Goal: Task Accomplishment & Management: Manage account settings

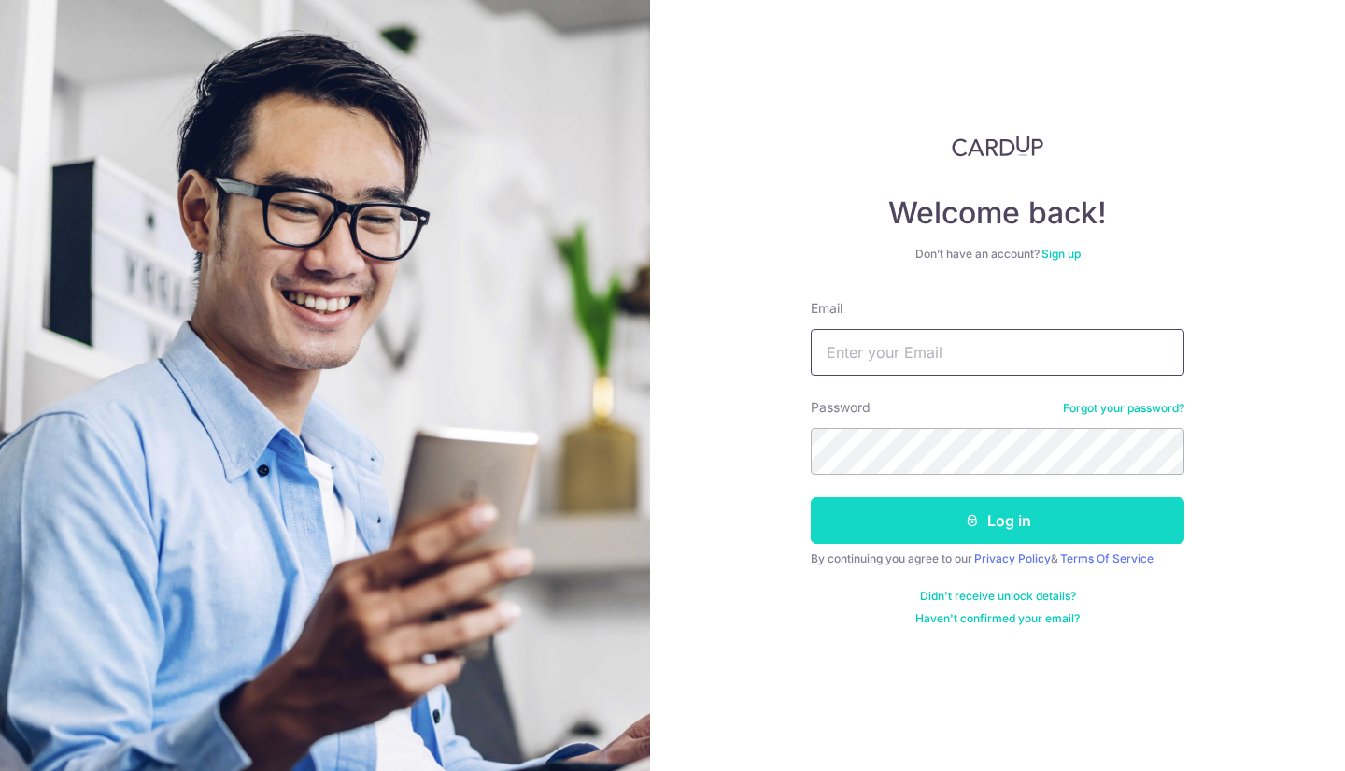
type input "[EMAIL_ADDRESS][DOMAIN_NAME]"
click at [933, 518] on button "Log in" at bounding box center [998, 520] width 374 height 47
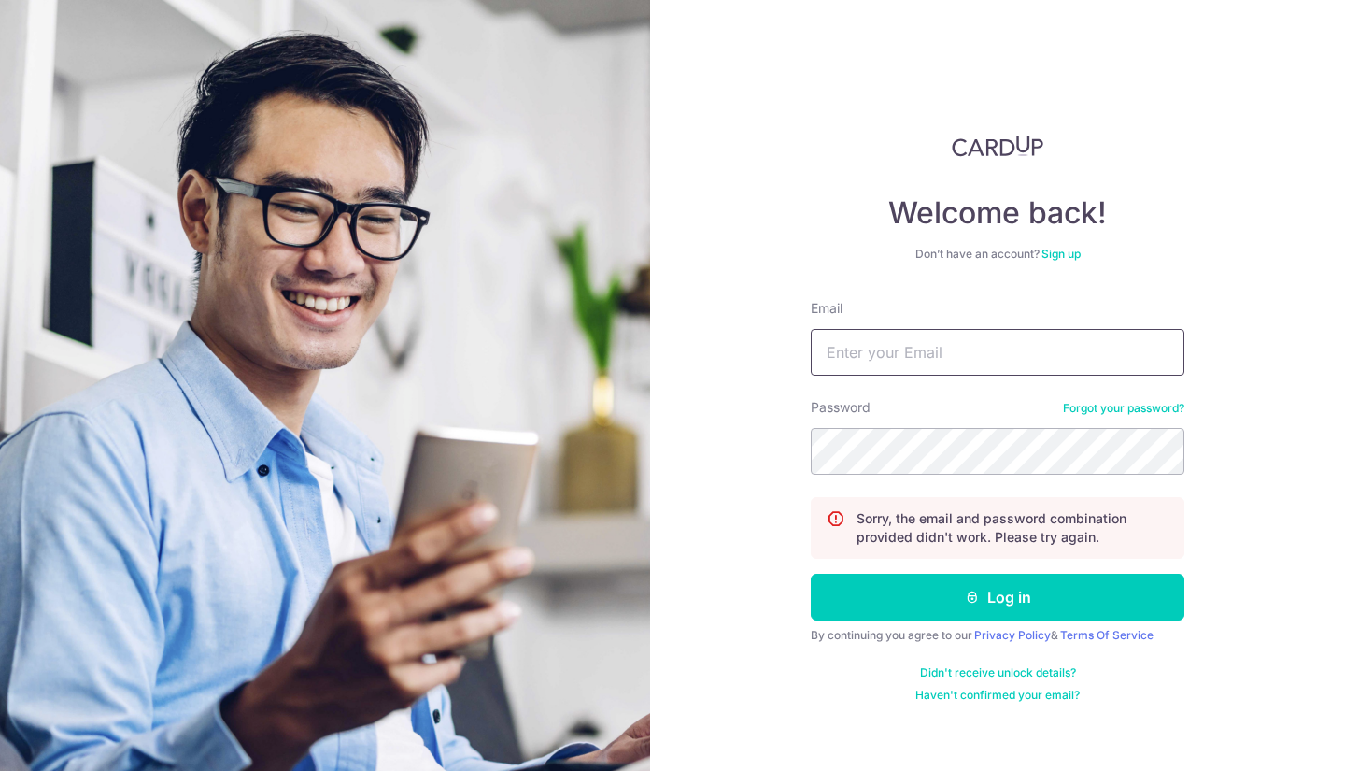
type input "[EMAIL_ADDRESS][DOMAIN_NAME]"
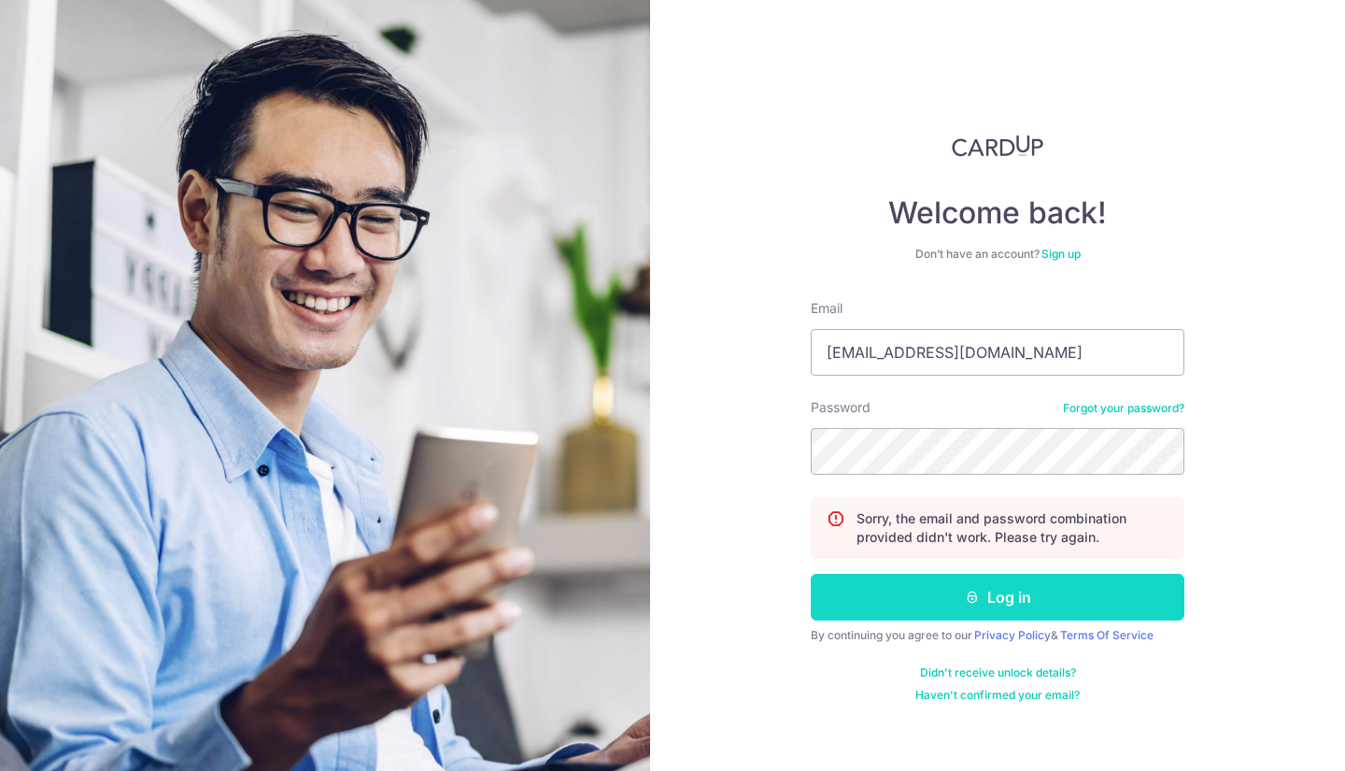
click at [956, 603] on button "Log in" at bounding box center [998, 597] width 374 height 47
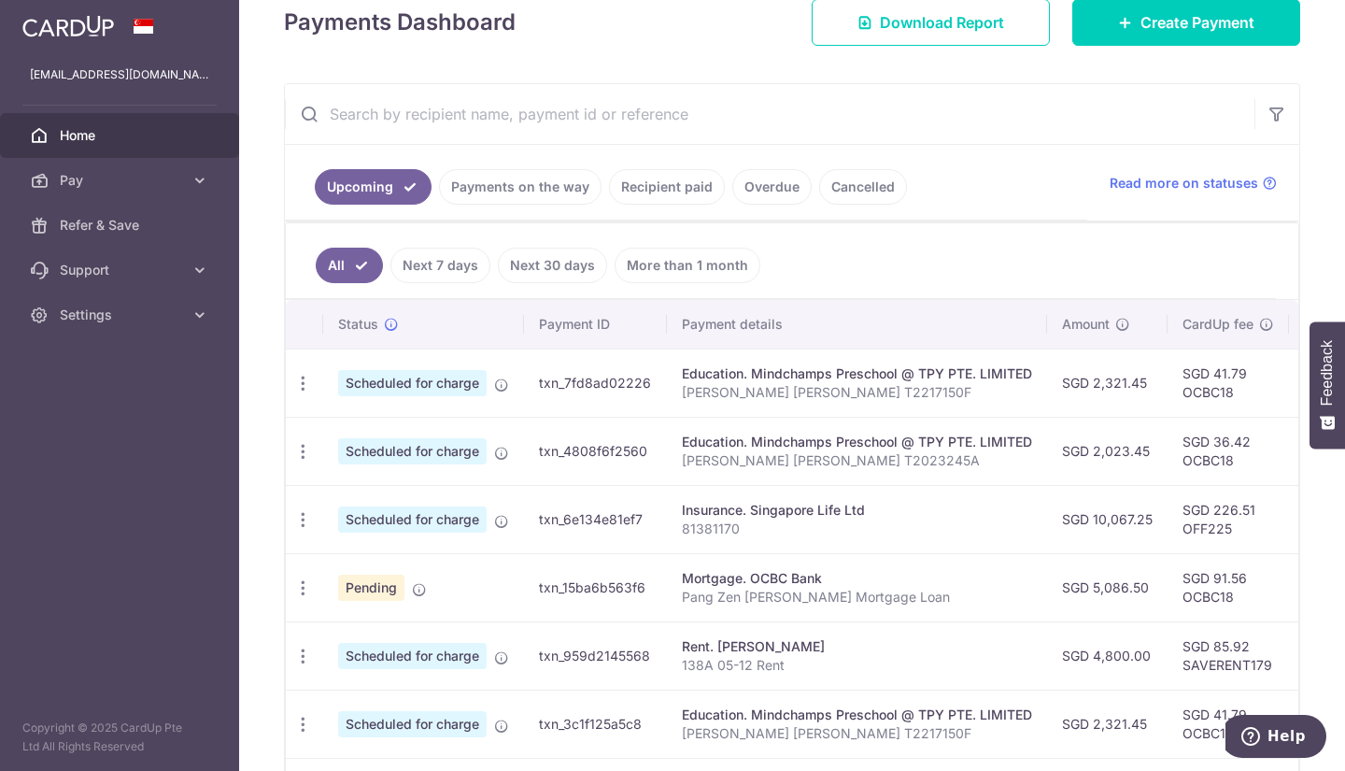
click at [493, 188] on link "Payments on the way" at bounding box center [520, 186] width 163 height 35
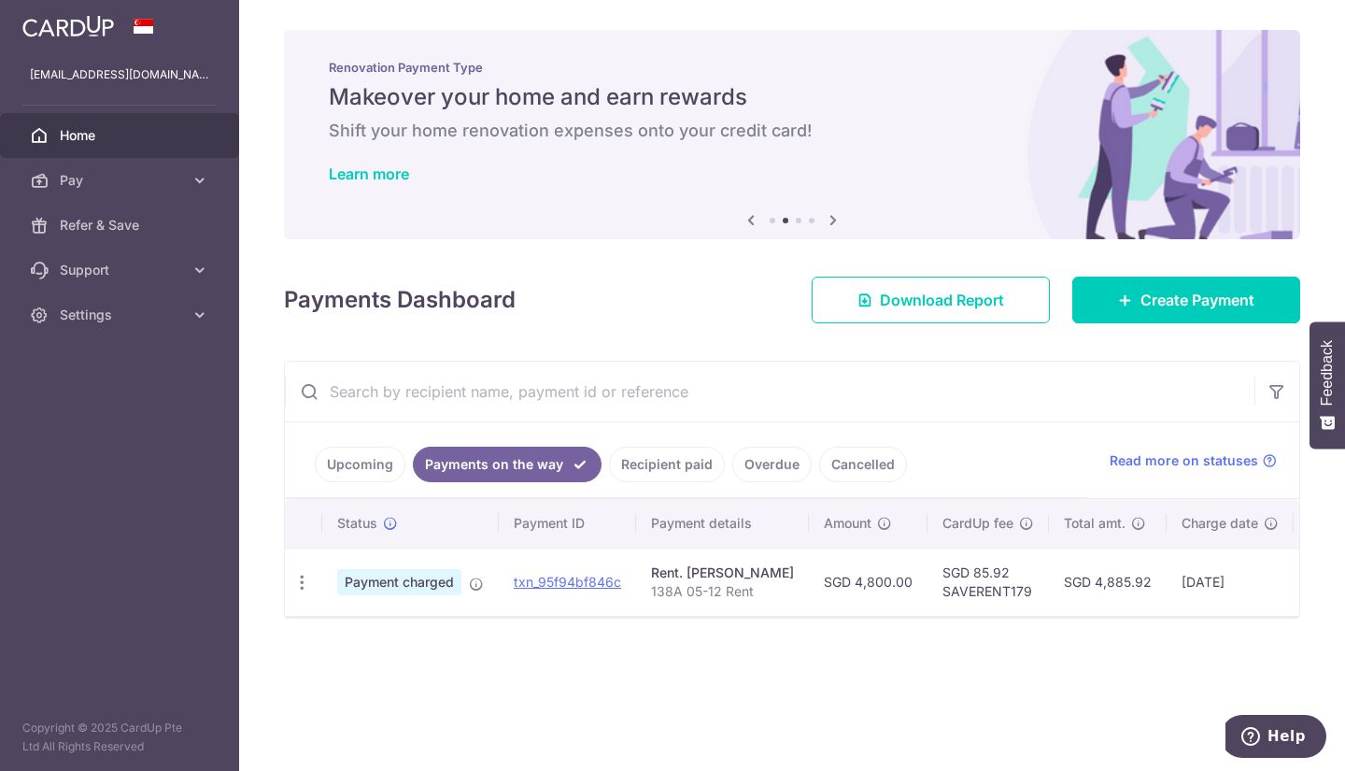
scroll to position [0, 197]
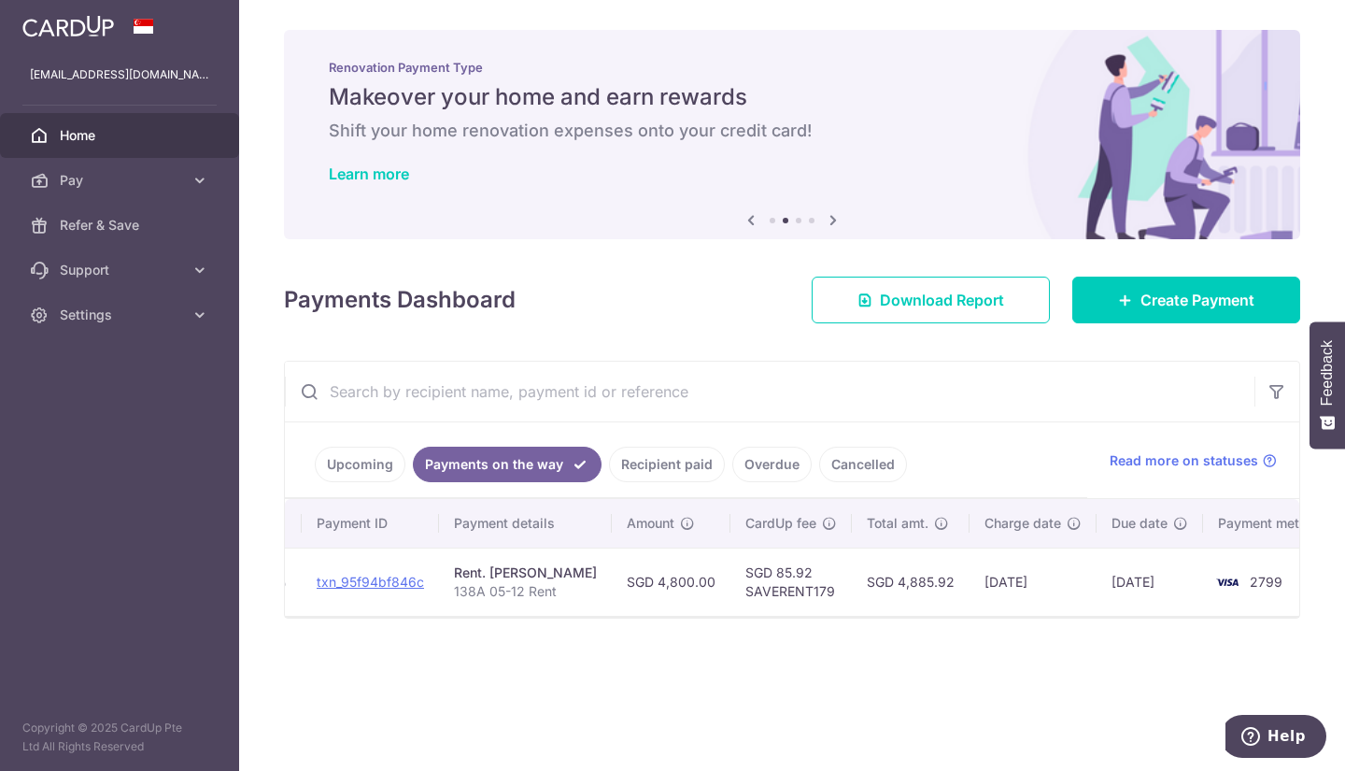
click at [679, 473] on link "Recipient paid" at bounding box center [667, 464] width 116 height 35
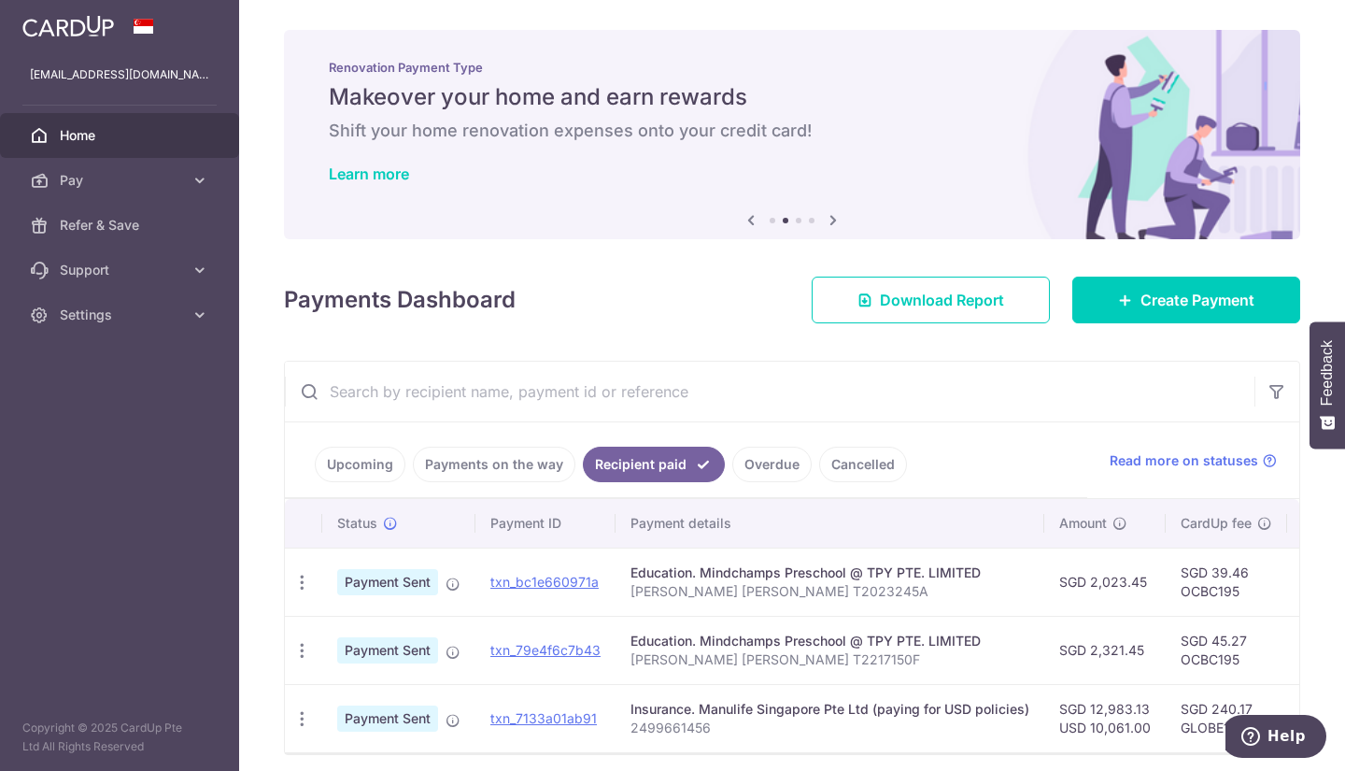
scroll to position [81, 0]
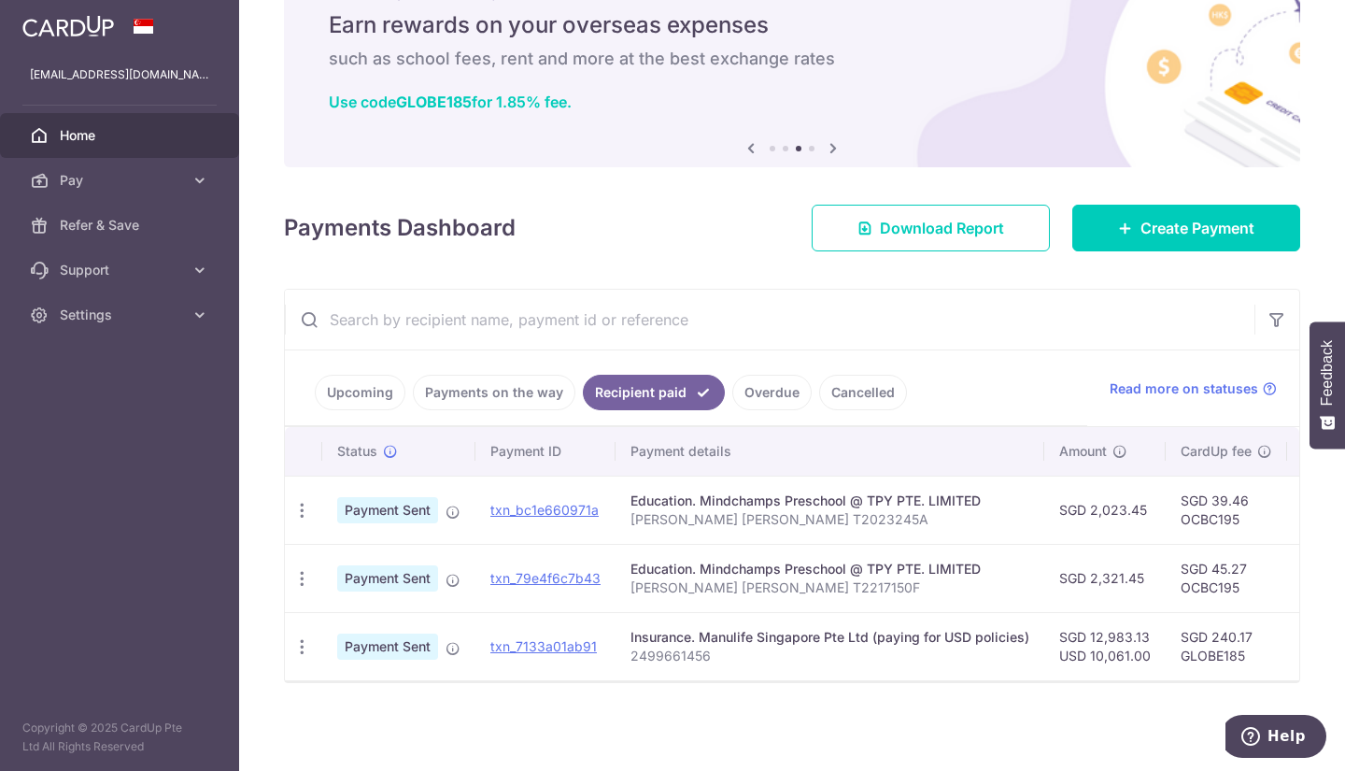
click at [771, 375] on link "Overdue" at bounding box center [771, 392] width 79 height 35
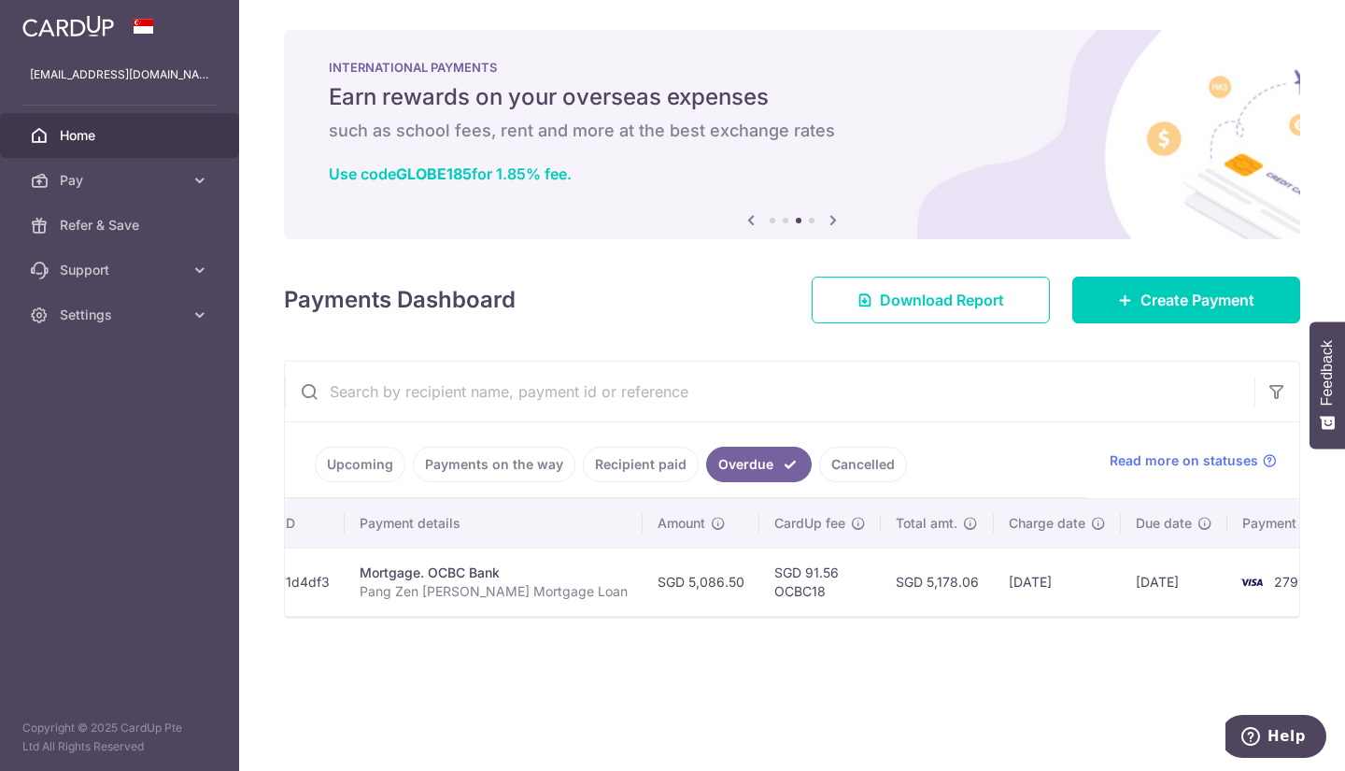
scroll to position [0, 0]
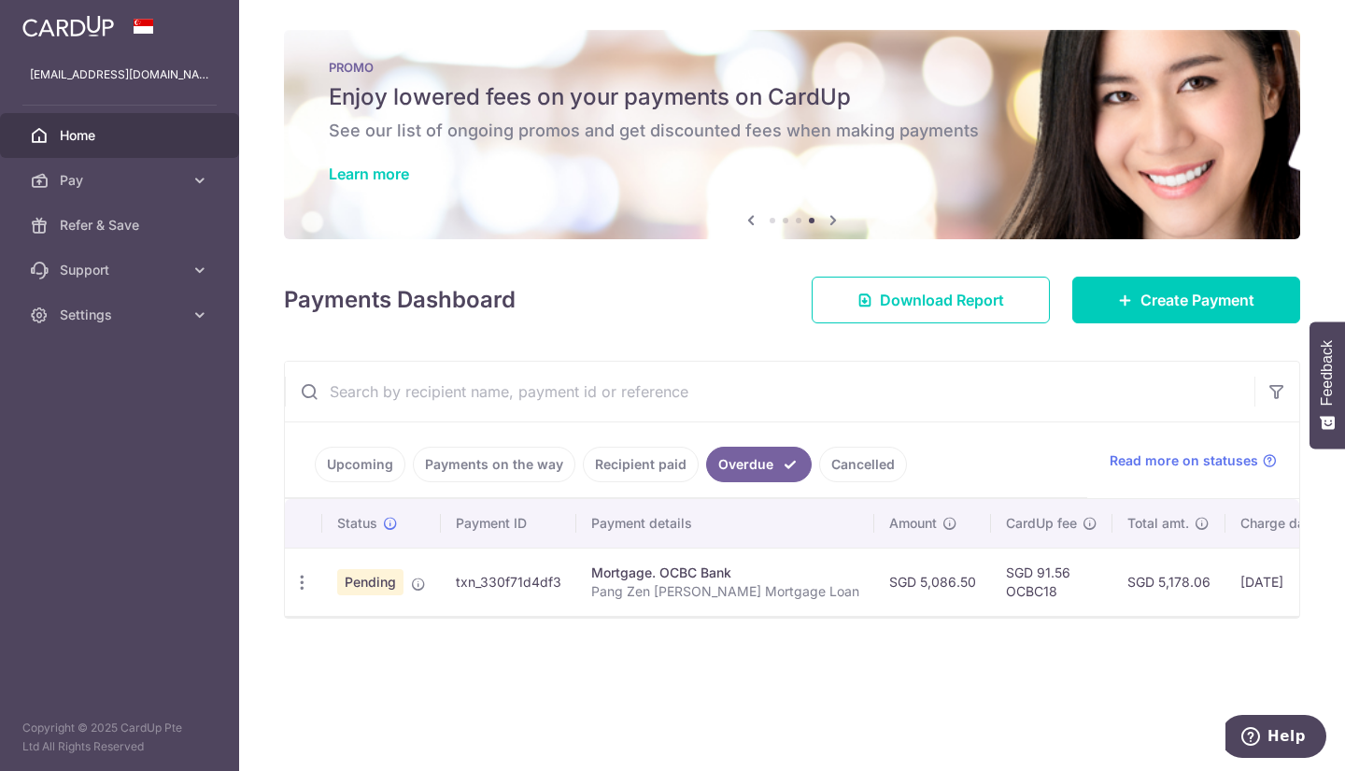
click at [862, 456] on link "Cancelled" at bounding box center [863, 464] width 88 height 35
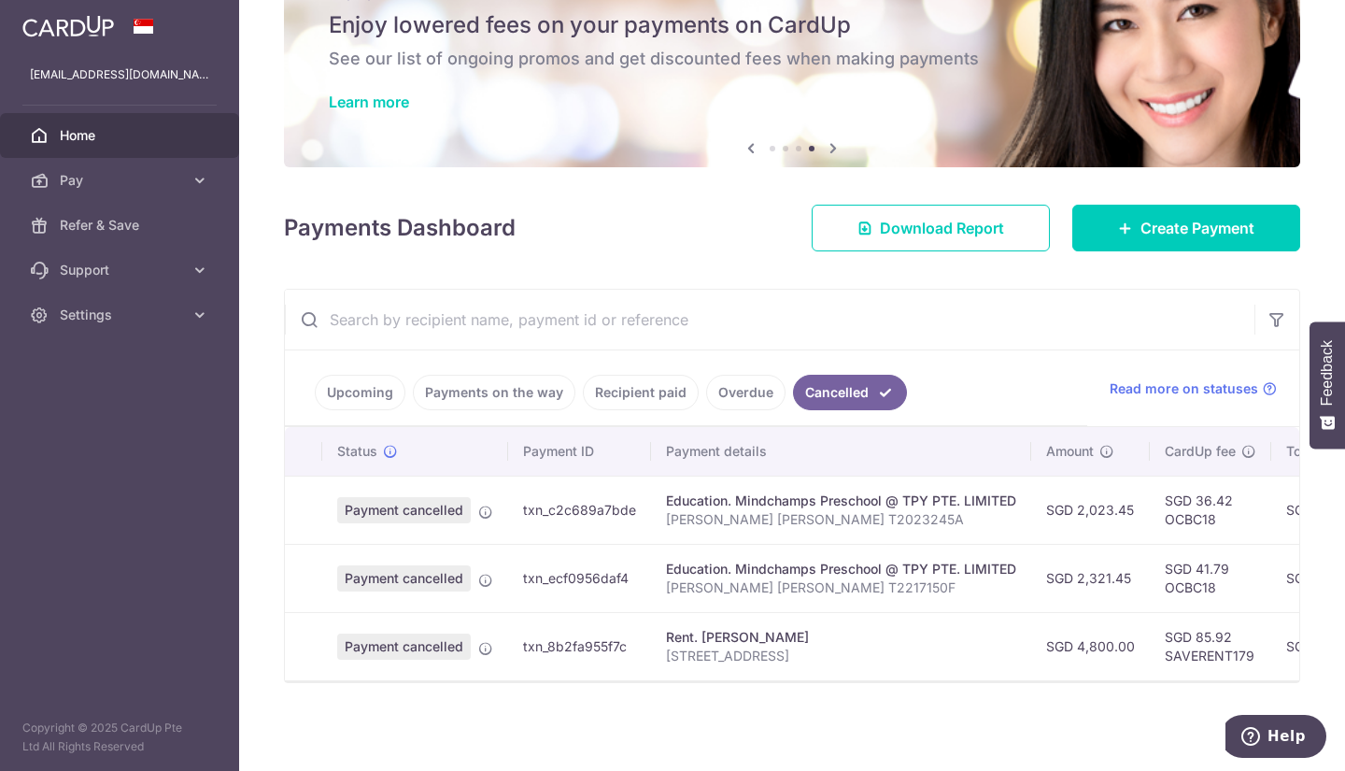
click at [375, 375] on link "Upcoming" at bounding box center [360, 392] width 91 height 35
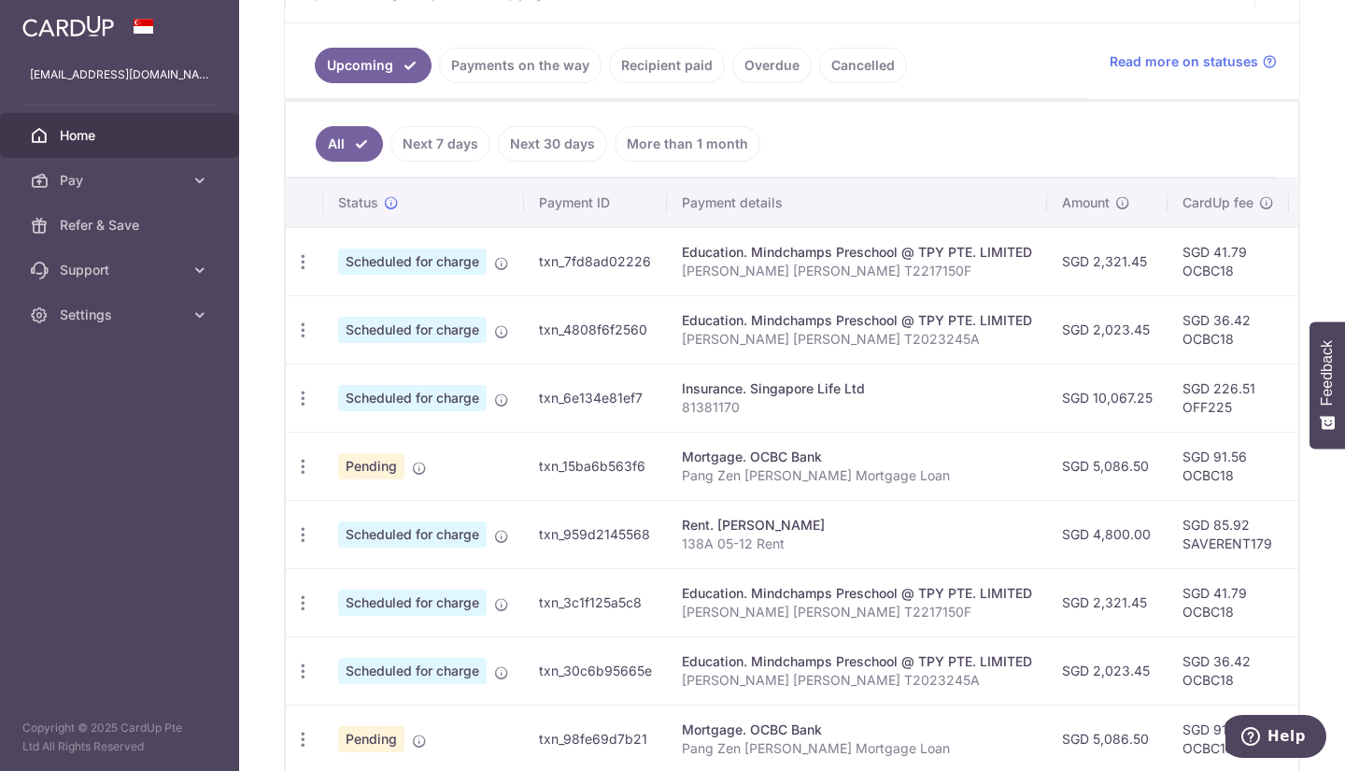
scroll to position [540, 0]
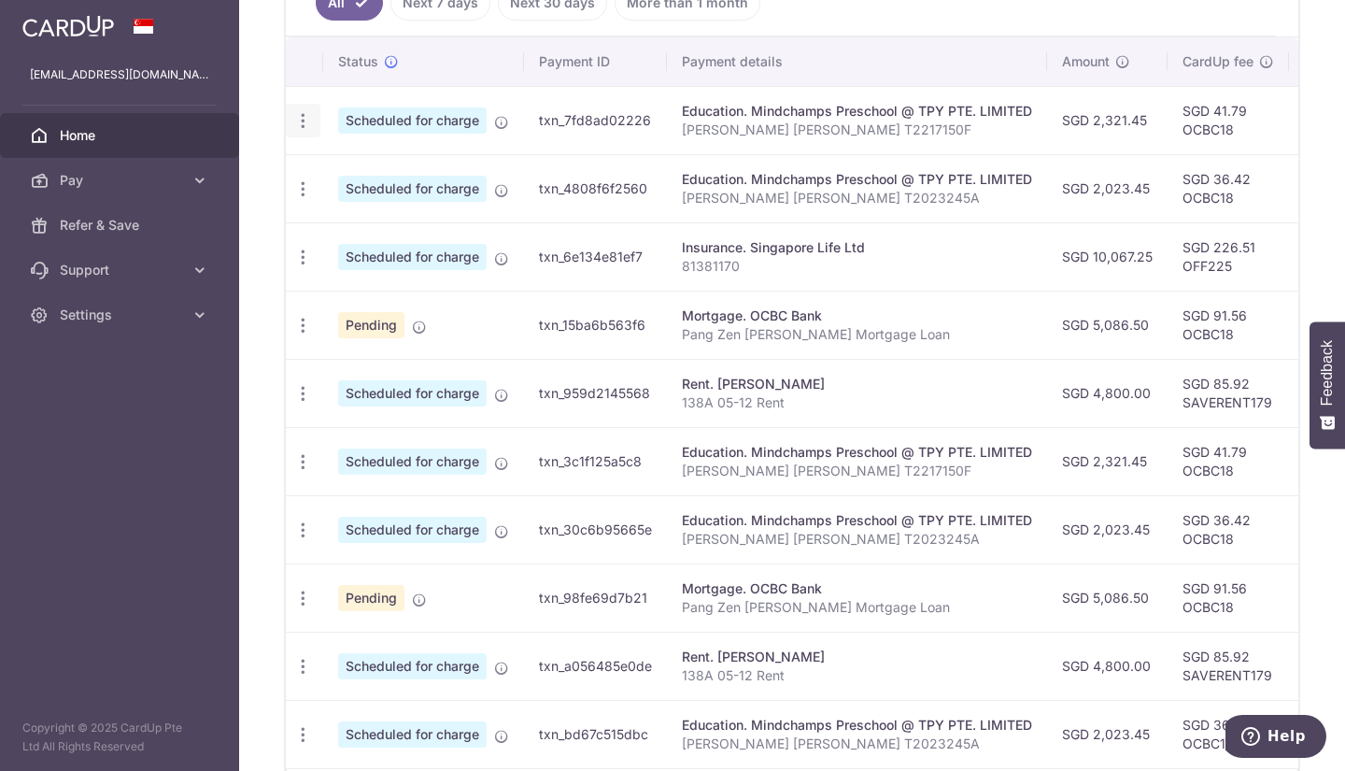
click at [311, 114] on icon "button" at bounding box center [303, 121] width 20 height 20
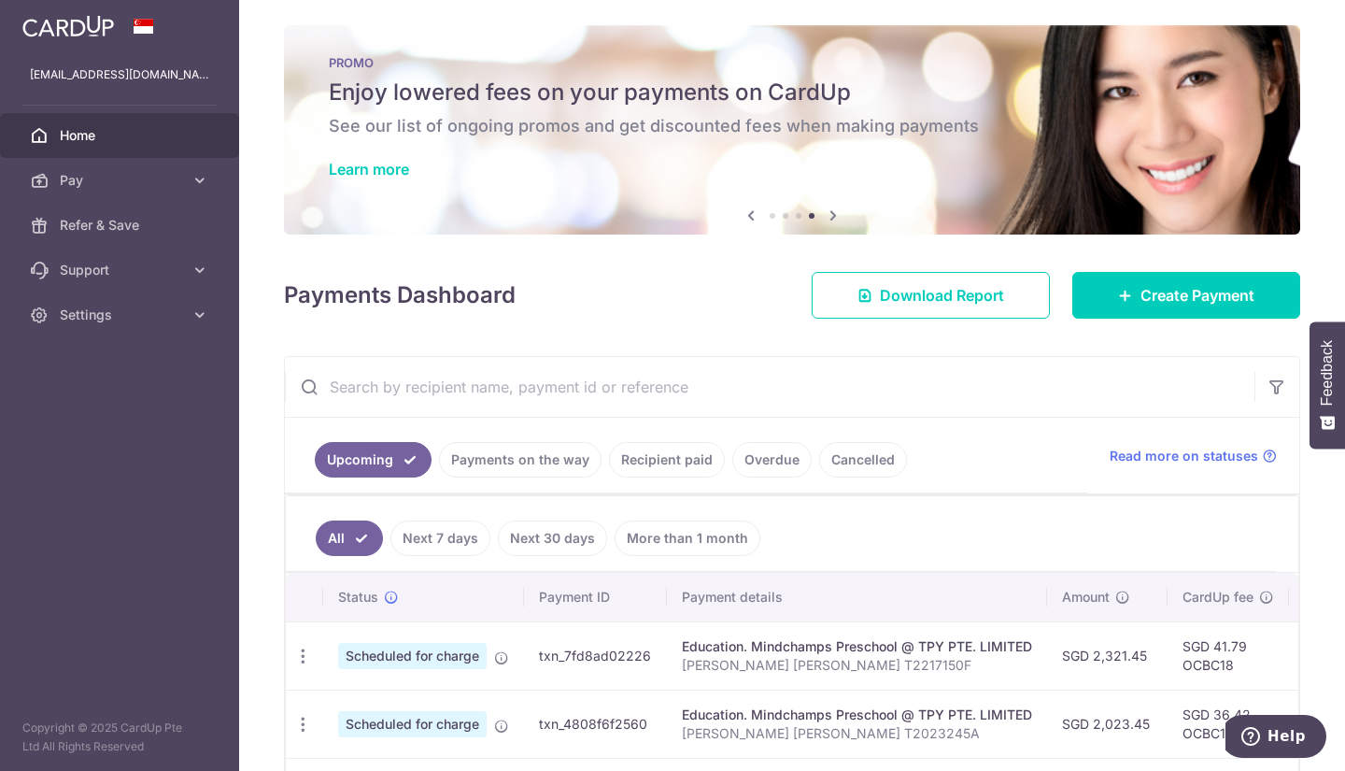
scroll to position [0, 0]
